Goal: Transaction & Acquisition: Purchase product/service

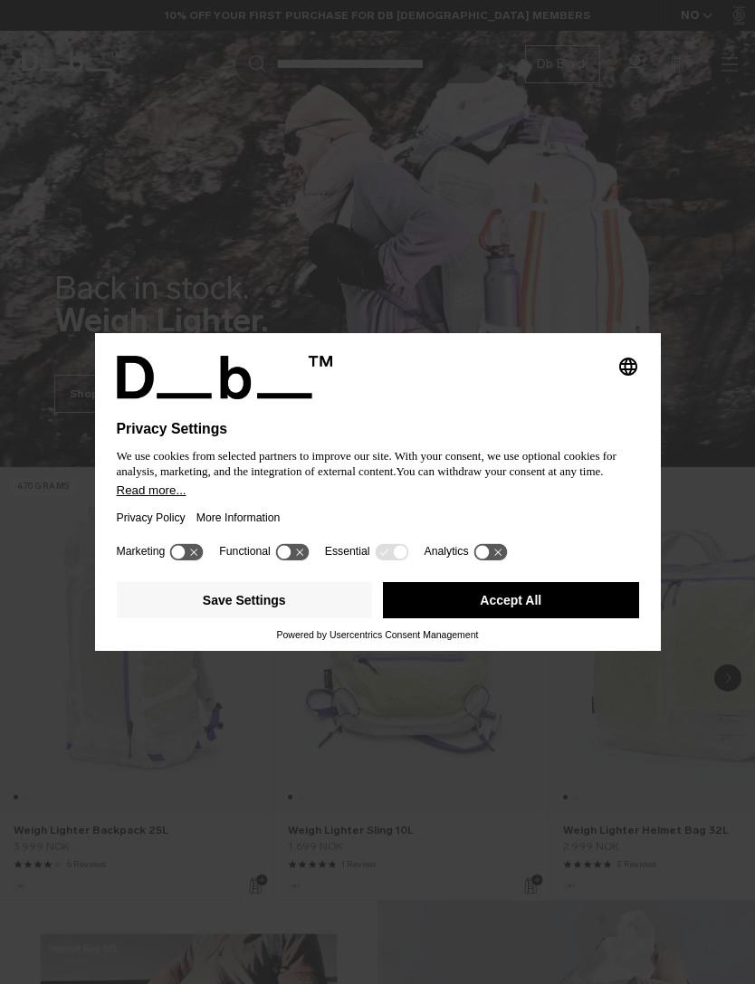
click at [559, 605] on button "Accept All" at bounding box center [511, 600] width 256 height 36
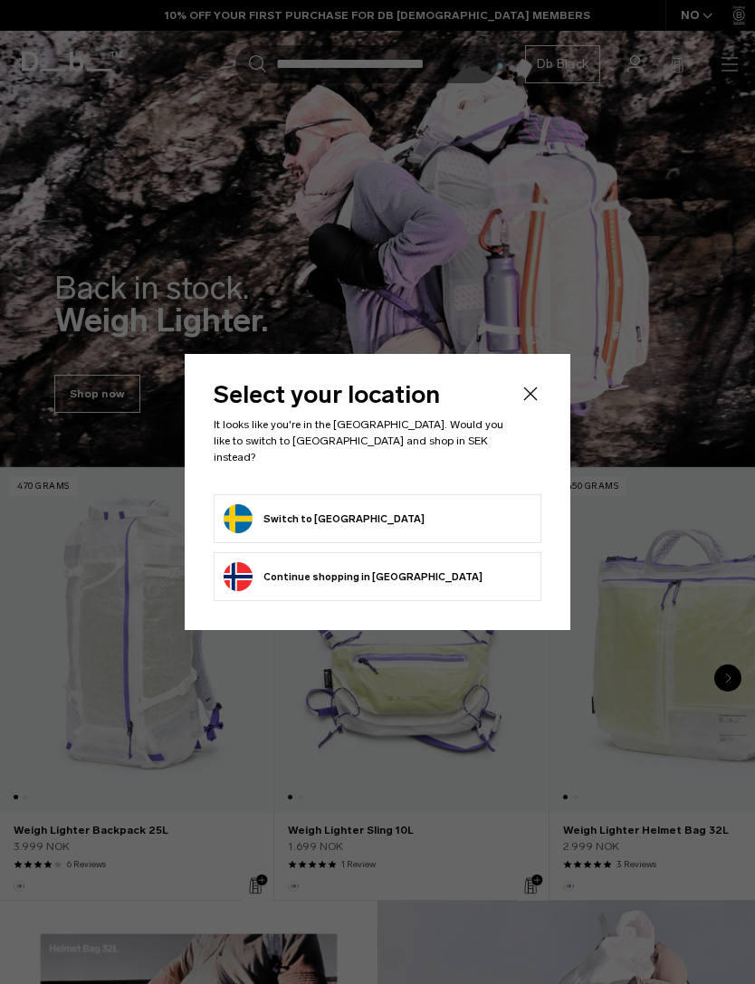
click at [462, 509] on form "Switch to Sweden" at bounding box center [378, 518] width 308 height 29
click at [316, 510] on button "Switch to Sweden" at bounding box center [324, 518] width 201 height 29
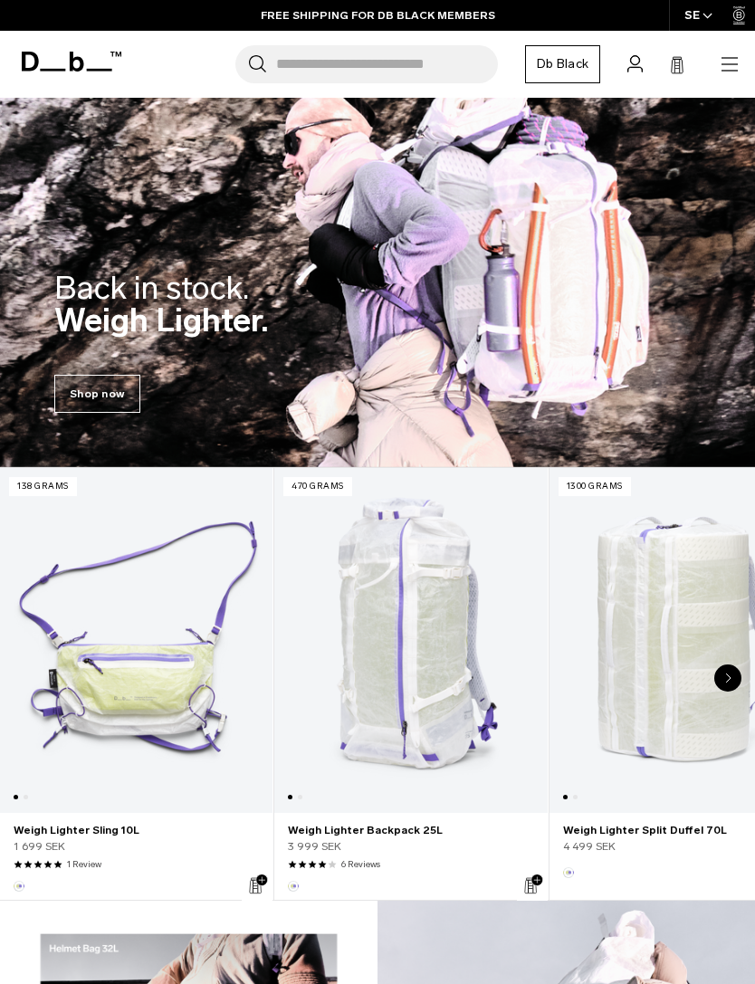
click at [729, 68] on icon "button" at bounding box center [729, 64] width 22 height 22
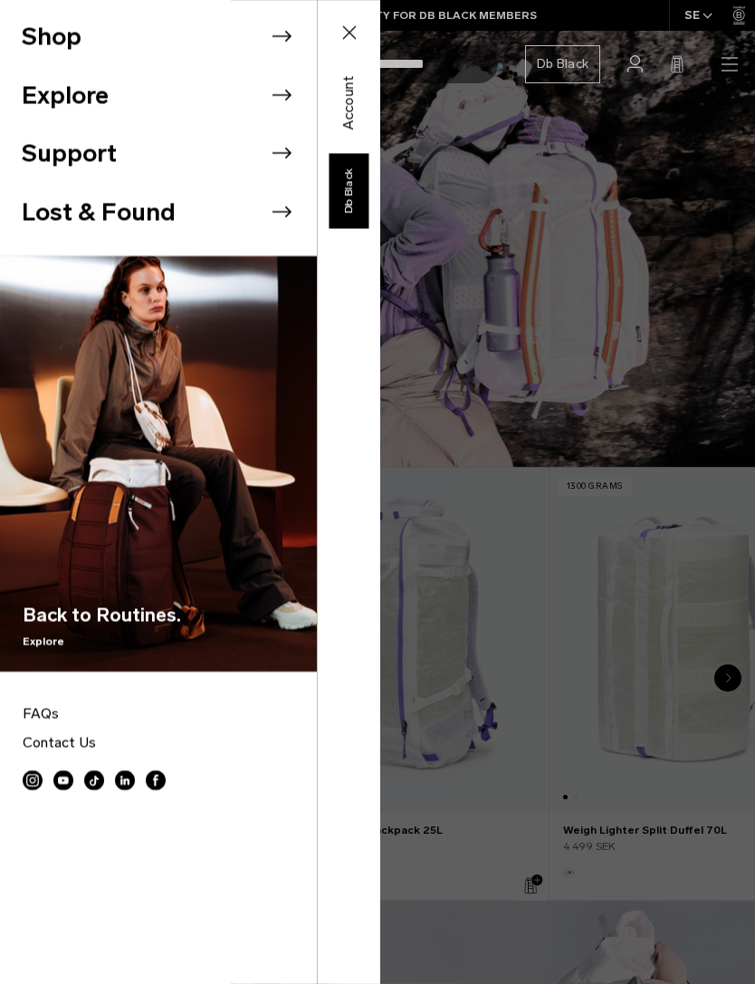
click at [50, 35] on li "Shop" at bounding box center [169, 36] width 295 height 59
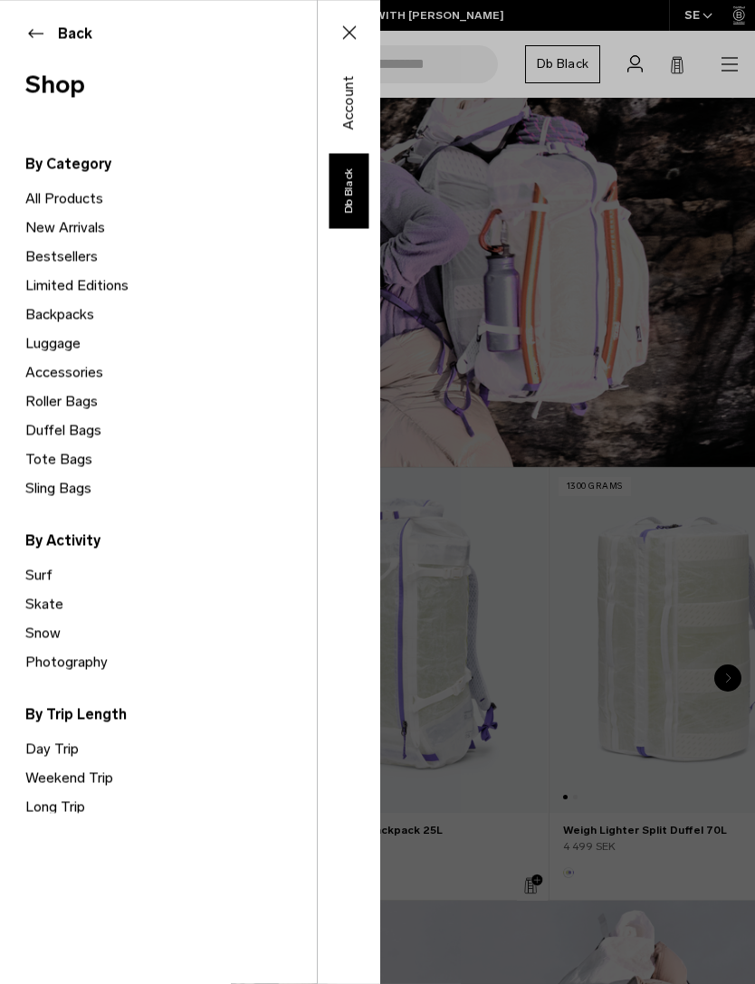
click at [45, 281] on link "Limited Editions" at bounding box center [170, 285] width 291 height 29
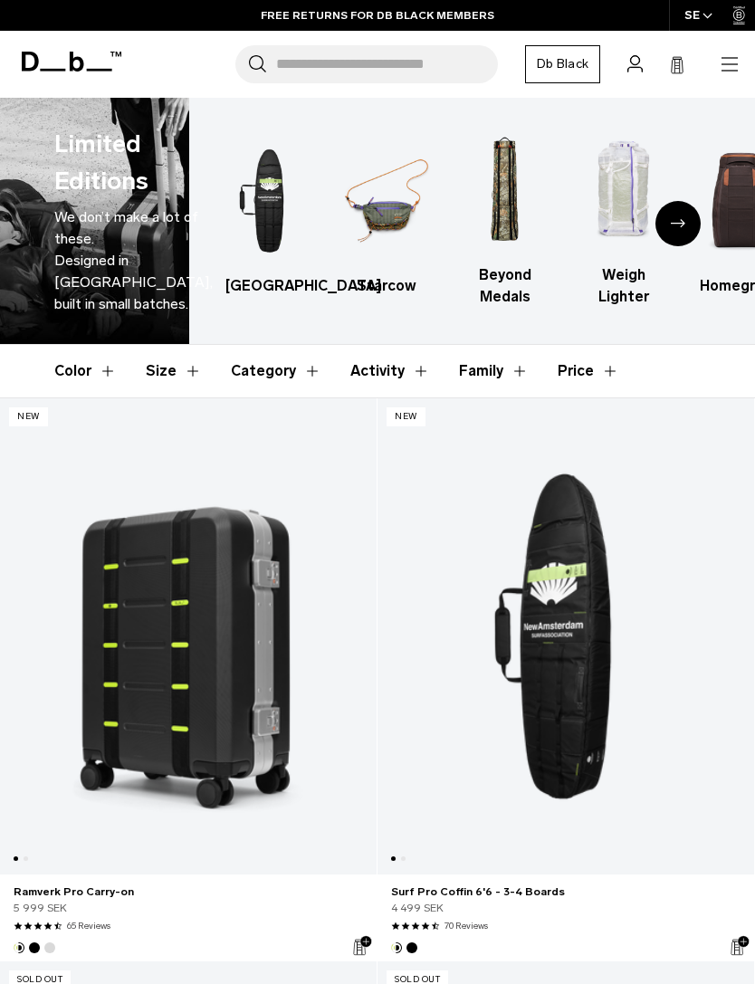
click at [731, 61] on icon "button" at bounding box center [729, 64] width 22 height 22
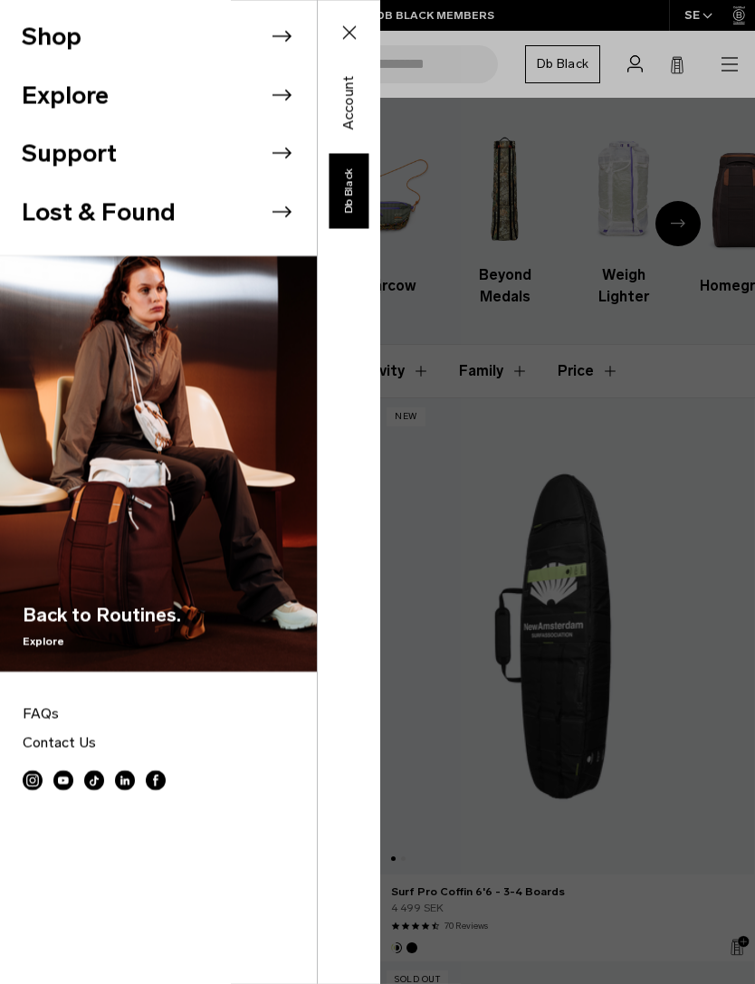
click at [36, 26] on li "Shop" at bounding box center [169, 36] width 295 height 59
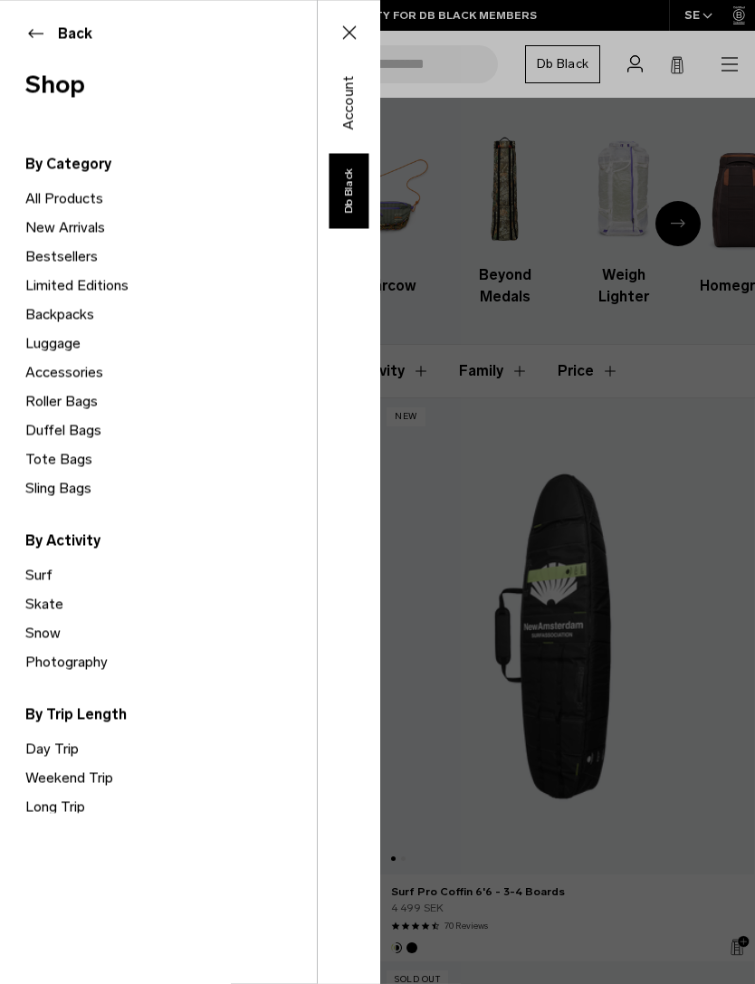
click at [45, 316] on link "Backpacks" at bounding box center [170, 314] width 291 height 29
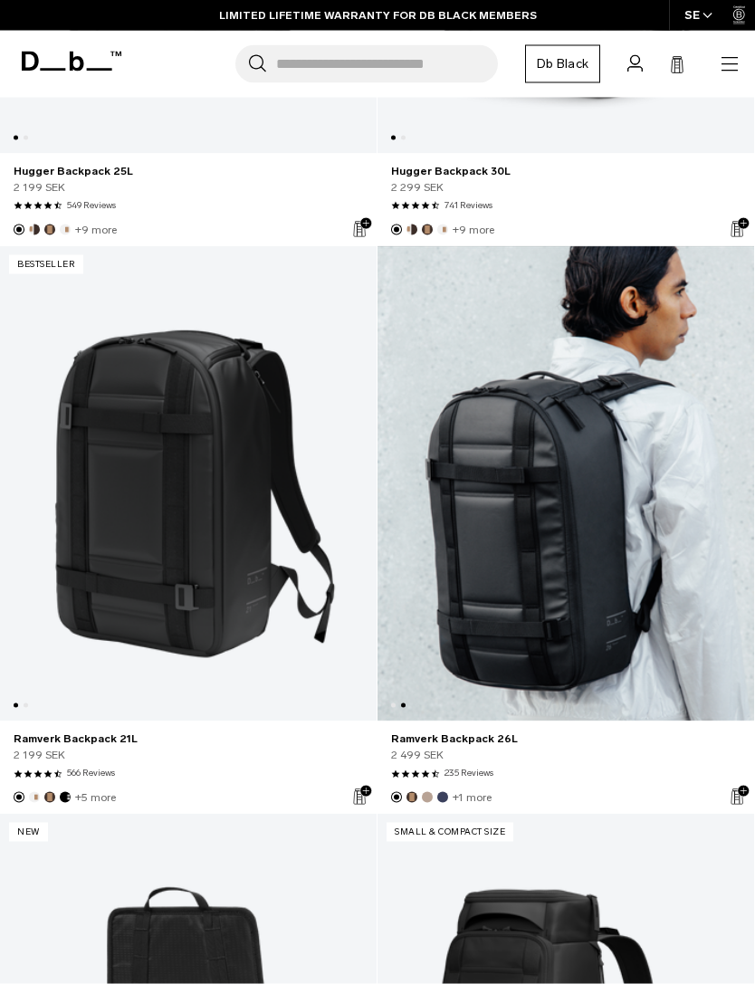
scroll to position [0, 376]
click at [575, 581] on link "Ramverk Backpack 26L" at bounding box center [565, 484] width 376 height 476
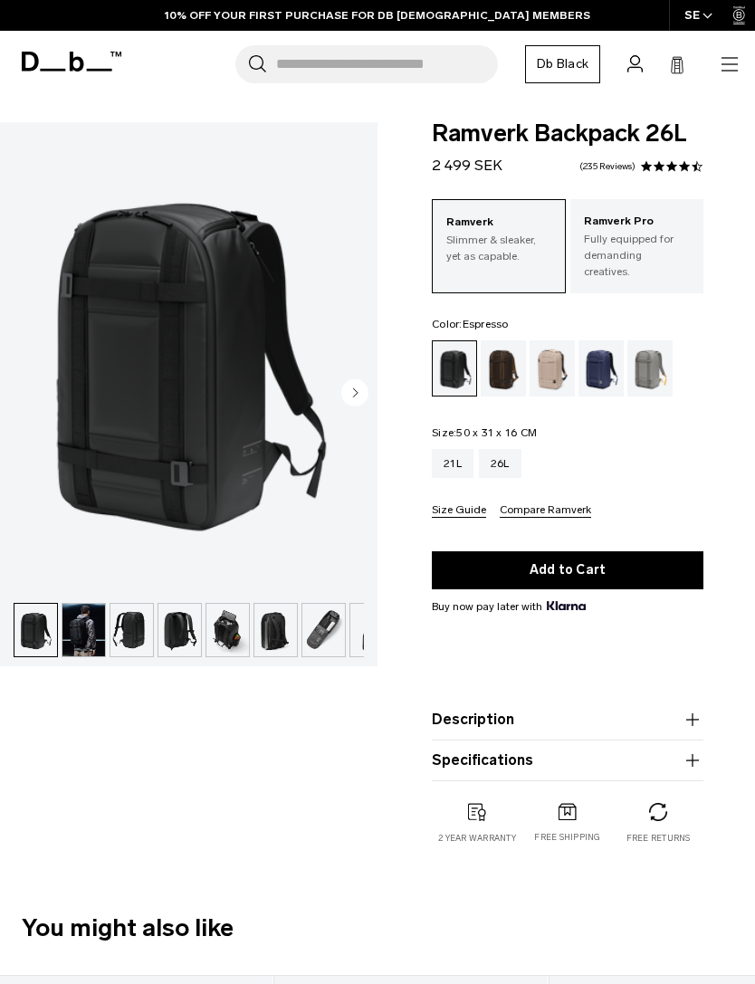
click at [503, 363] on div "Espresso" at bounding box center [504, 368] width 46 height 56
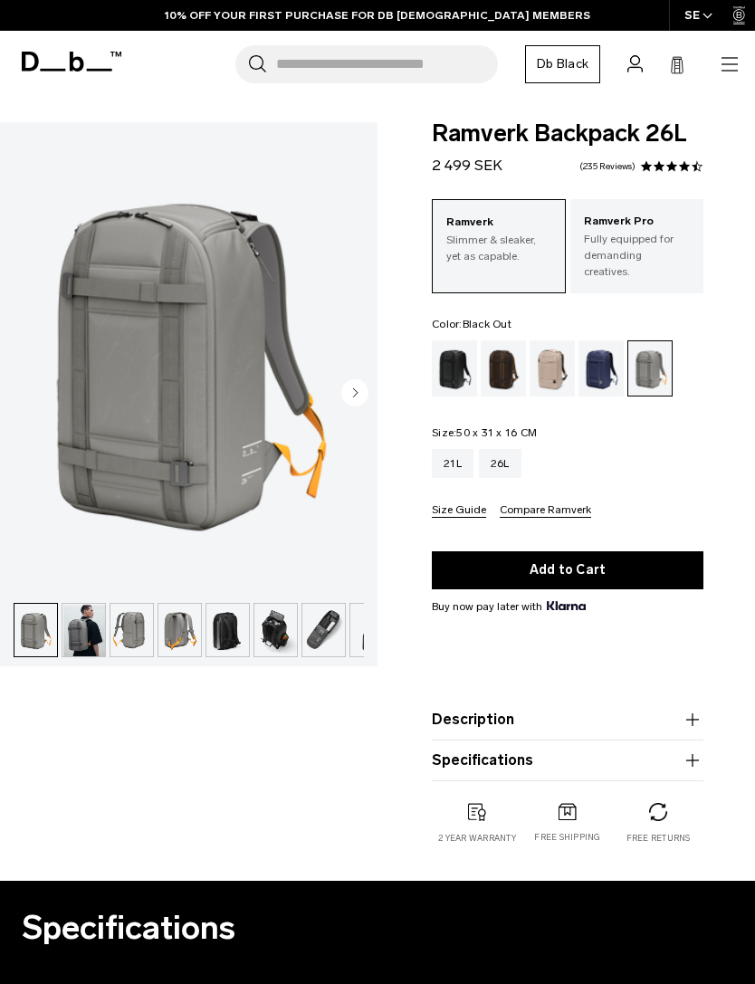
click at [459, 353] on div "Black Out" at bounding box center [455, 368] width 46 height 56
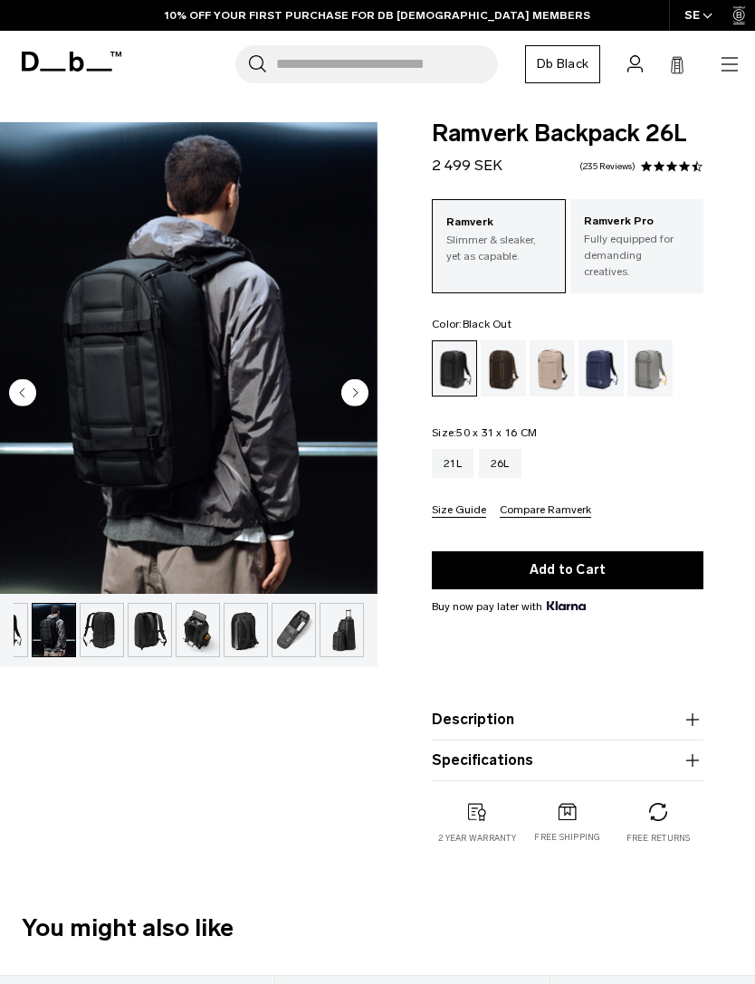
click at [362, 388] on circle "Next slide" at bounding box center [354, 391] width 27 height 27
